Goal: Navigation & Orientation: Find specific page/section

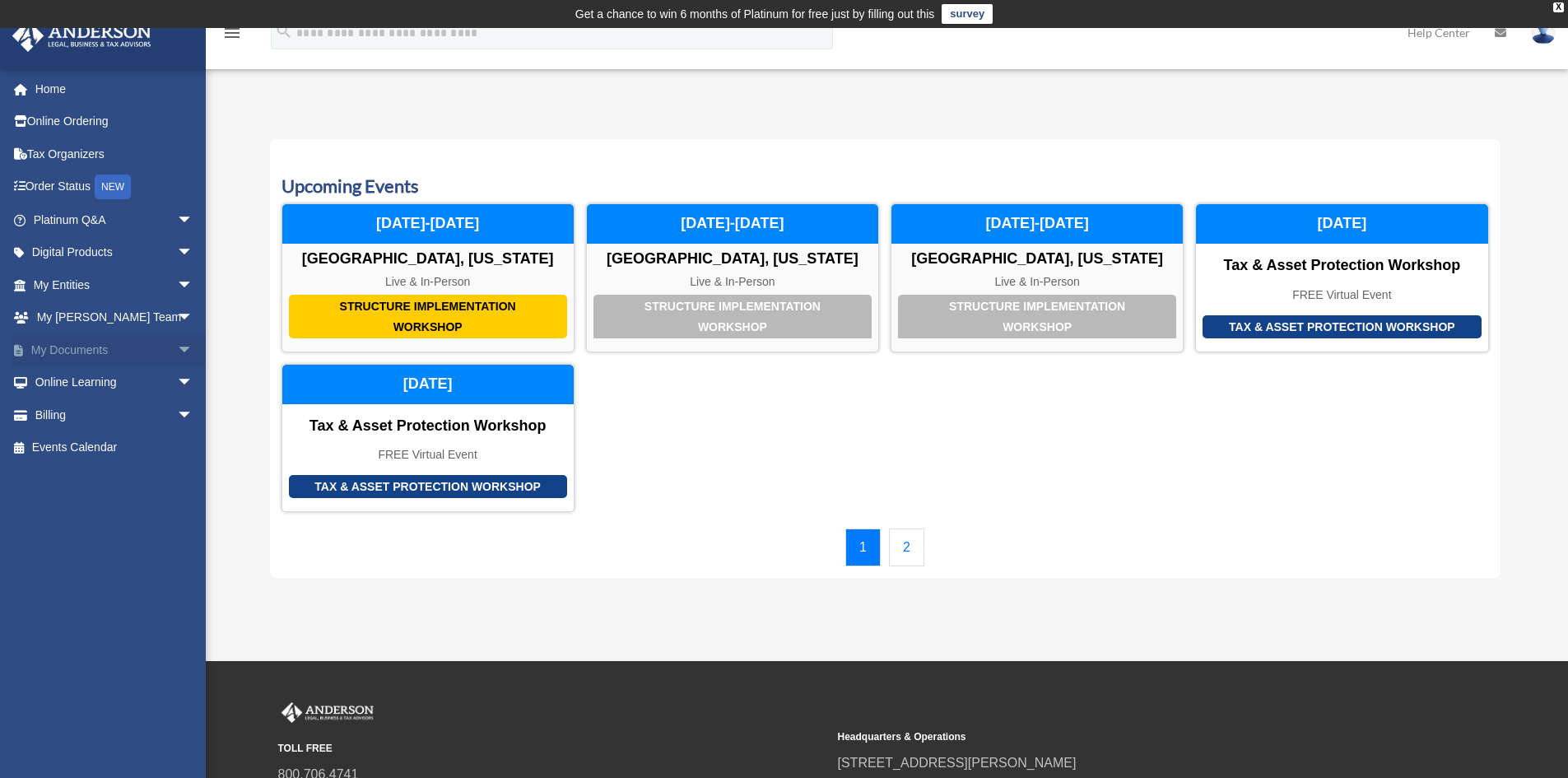
click at [184, 340] on span "arrow_drop_down" at bounding box center [193, 349] width 33 height 33
click at [177, 222] on span "arrow_drop_down" at bounding box center [193, 220] width 33 height 33
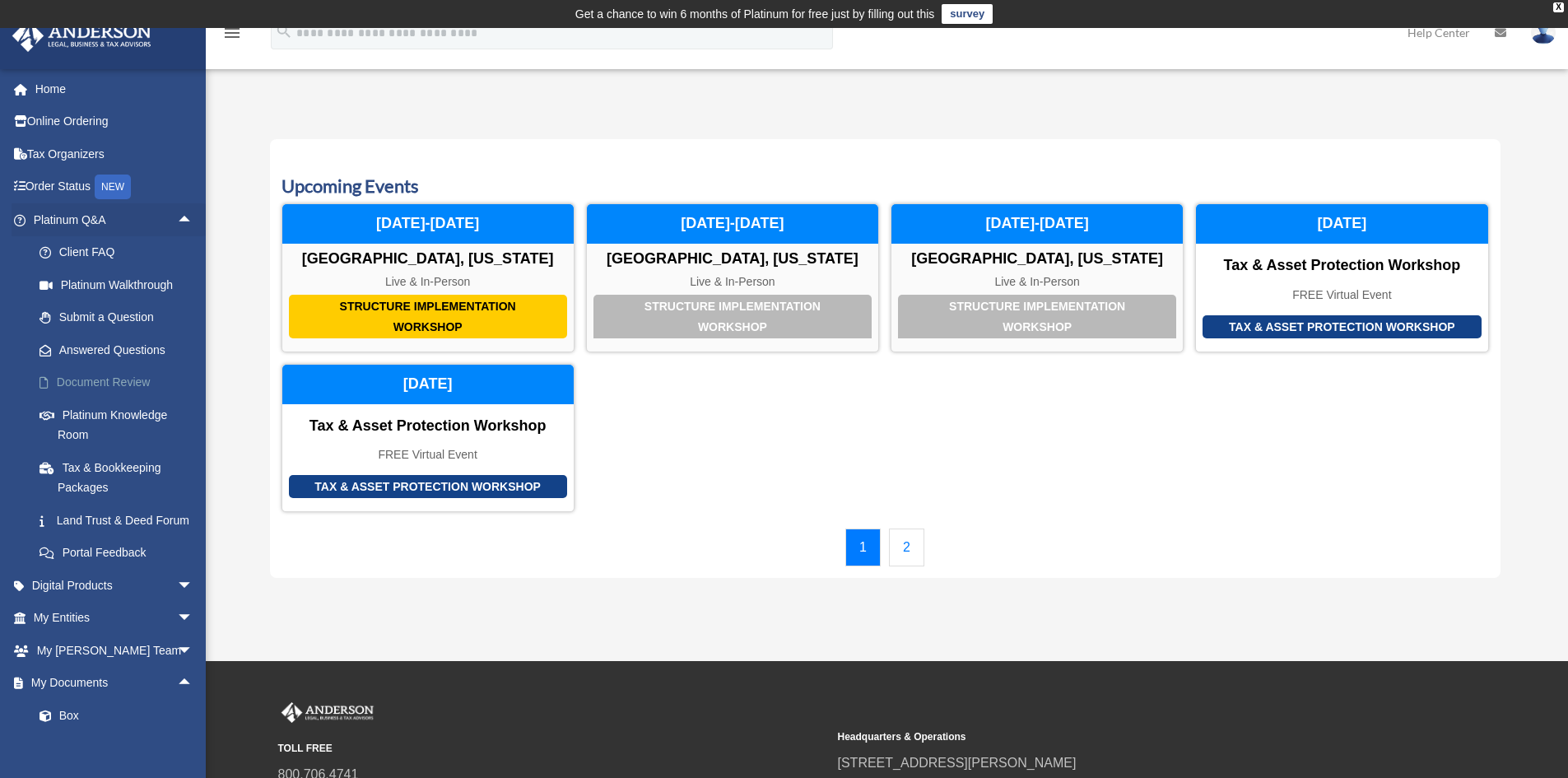
click at [120, 392] on link "Document Review" at bounding box center [120, 383] width 195 height 33
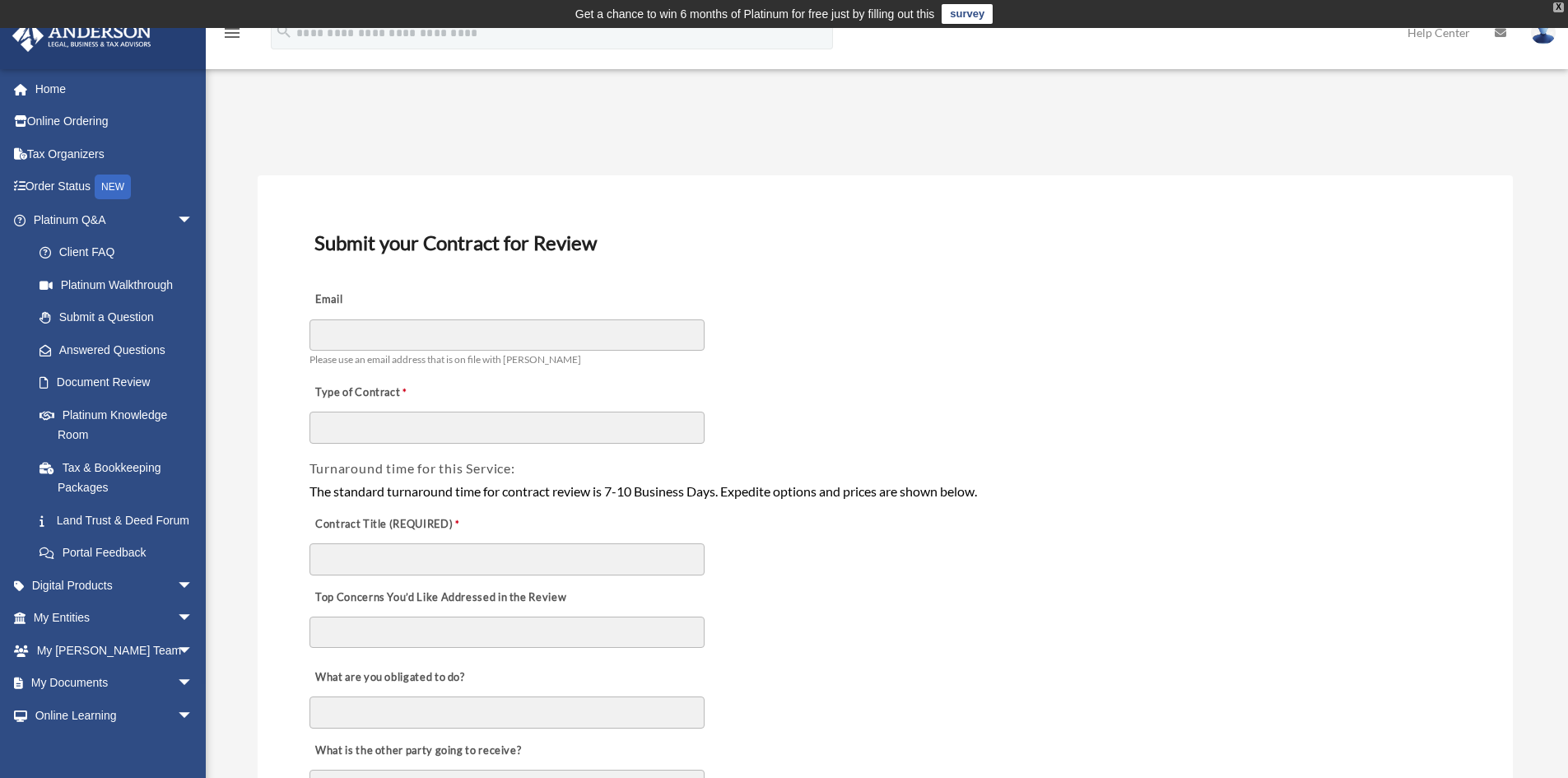
click at [1554, 11] on div "X" at bounding box center [1559, 8] width 10 height 10
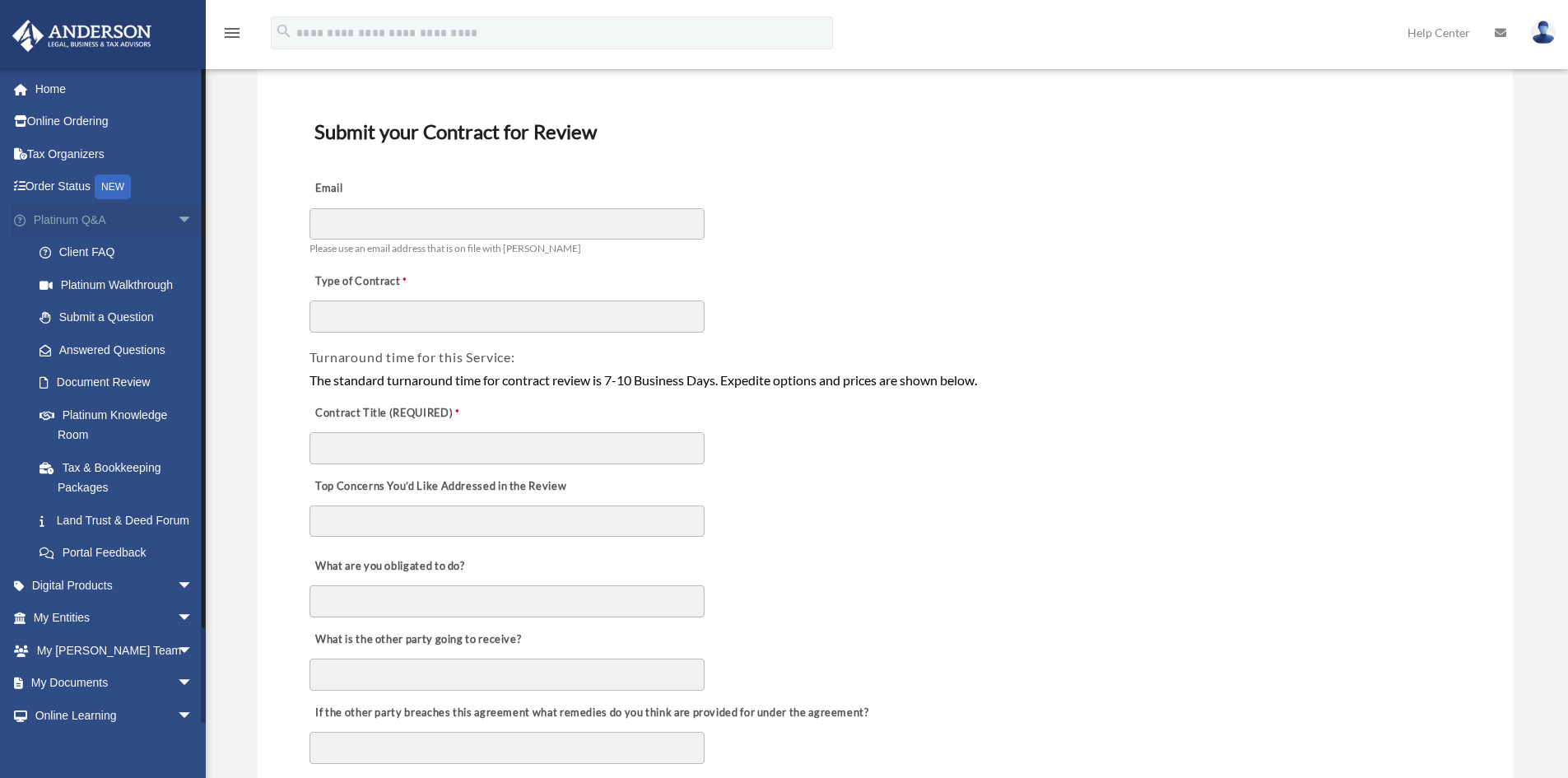
scroll to position [82, 0]
click at [59, 398] on link "Platinum Knowledge Room" at bounding box center [120, 424] width 195 height 52
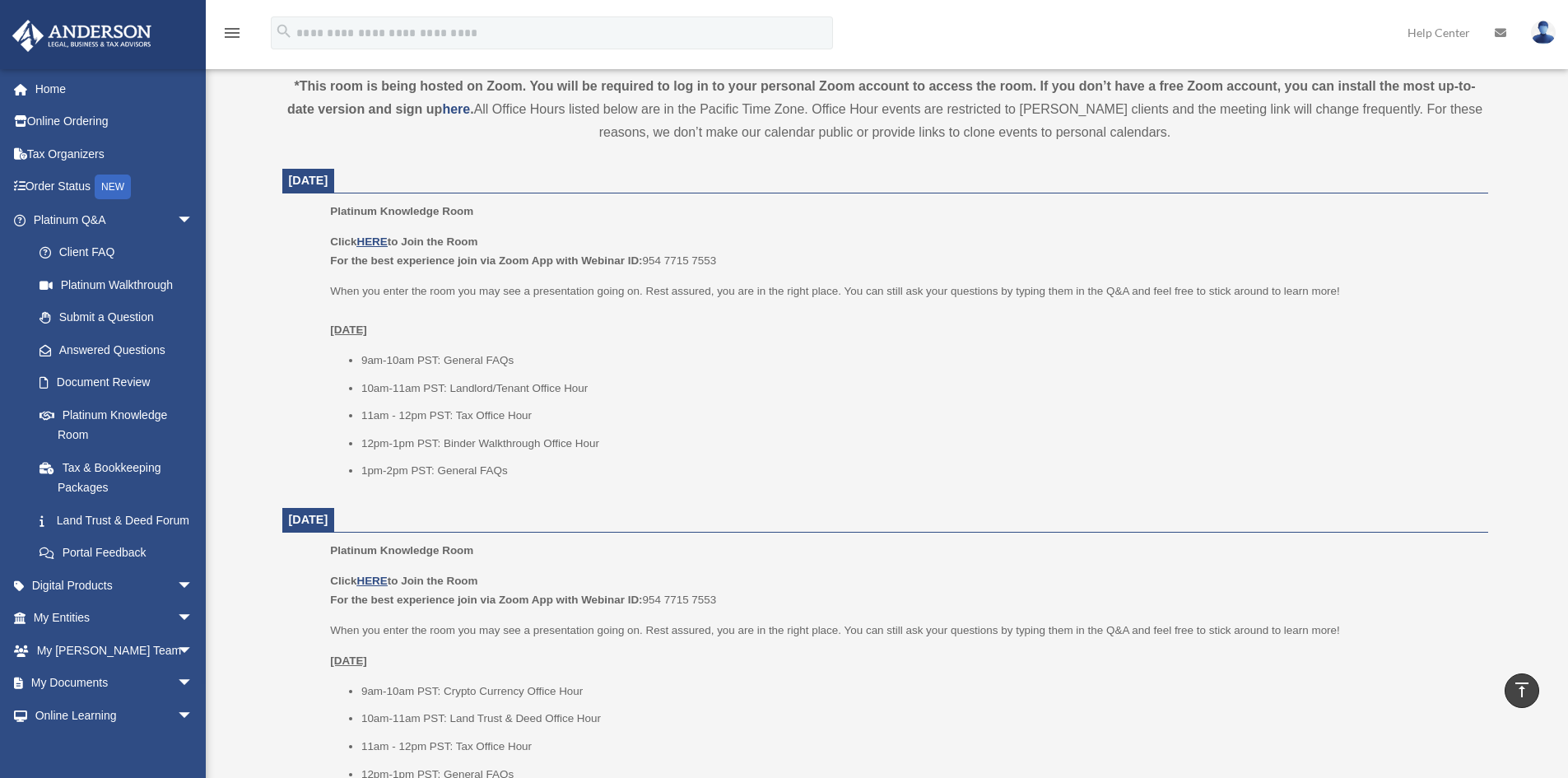
scroll to position [533, 0]
